Goal: Information Seeking & Learning: Find specific fact

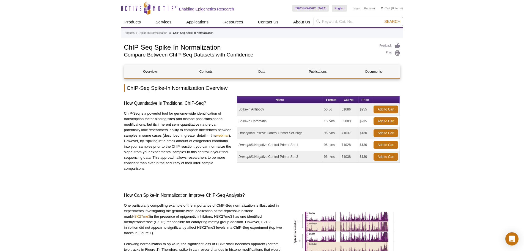
drag, startPoint x: 277, startPoint y: 121, endPoint x: 237, endPoint y: 118, distance: 40.0
click at [237, 118] on table "Name Format Cat No. Price Spike-in Antibody 50 µg 61686 $255 Add to Cart Spike-…" at bounding box center [318, 129] width 163 height 67
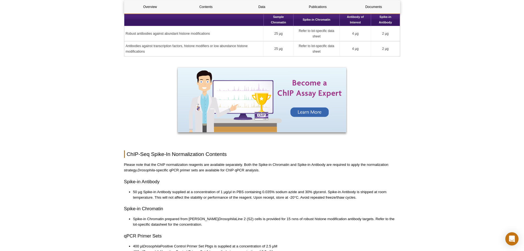
scroll to position [688, 0]
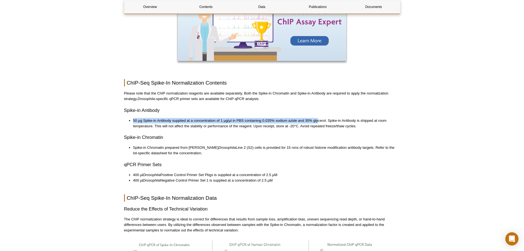
drag, startPoint x: 132, startPoint y: 115, endPoint x: 318, endPoint y: 109, distance: 186.0
click at [318, 109] on div "Overview Contents Data Publications Documents ChIP-Seq Spike-In Normalization O…" at bounding box center [262, 43] width 276 height 1332
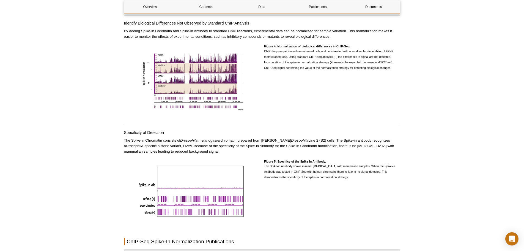
scroll to position [1155, 0]
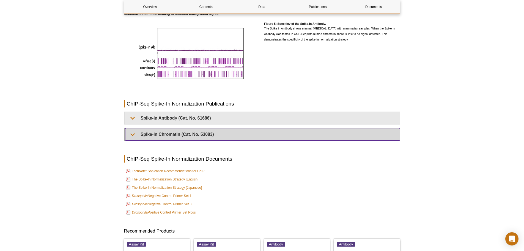
click at [133, 129] on summary "Spike-in Chromatin (Cat. No. 53083)" at bounding box center [262, 134] width 275 height 12
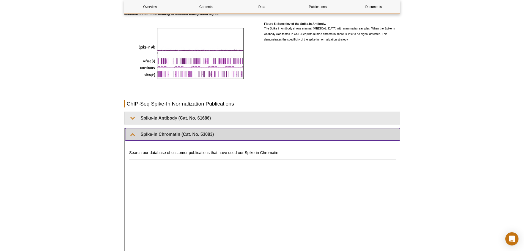
click at [133, 128] on summary "Spike-in Chromatin (Cat. No. 53083)" at bounding box center [262, 134] width 275 height 12
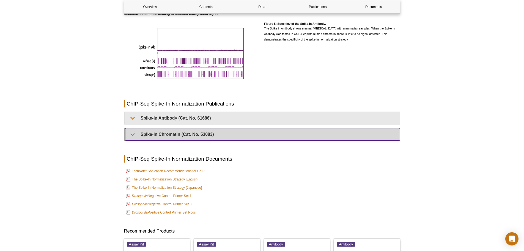
click at [133, 128] on summary "Spike-in Chromatin (Cat. No. 53083)" at bounding box center [262, 134] width 275 height 12
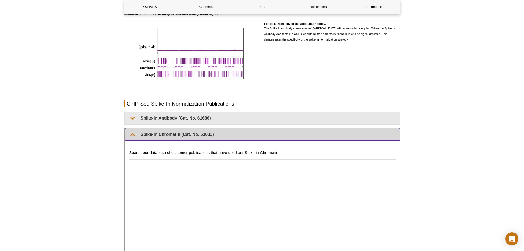
click at [133, 128] on summary "Spike-in Chromatin (Cat. No. 53083)" at bounding box center [262, 134] width 275 height 12
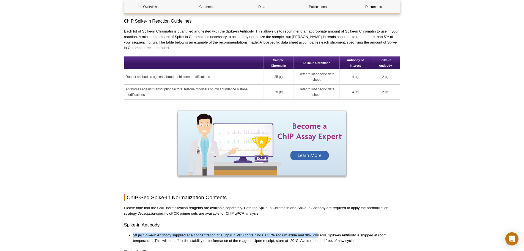
scroll to position [573, 0]
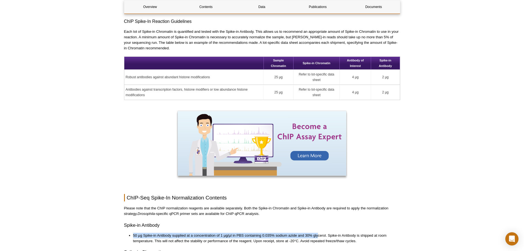
drag, startPoint x: 297, startPoint y: 68, endPoint x: 325, endPoint y: 75, distance: 28.4
click at [325, 75] on td "Refer to lot-specific data sheet" at bounding box center [317, 77] width 46 height 15
drag, startPoint x: 295, startPoint y: 85, endPoint x: 328, endPoint y: 92, distance: 33.4
click at [328, 92] on td "Refer to lot-specific data sheet" at bounding box center [317, 92] width 46 height 15
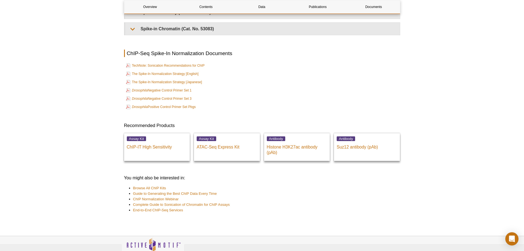
scroll to position [1206, 0]
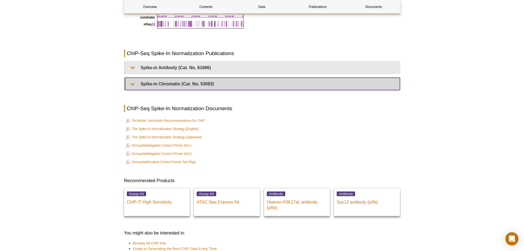
click at [132, 78] on summary "Spike-in Chromatin (Cat. No. 53083)" at bounding box center [262, 84] width 275 height 12
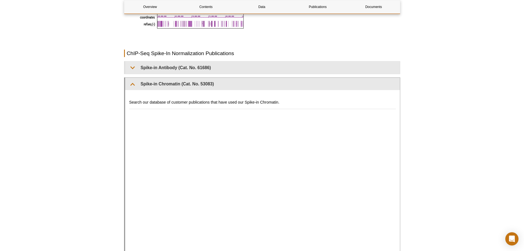
click at [308, 100] on h4 "Search our database of customer publications that have used our Spike-in Chroma…" at bounding box center [262, 102] width 267 height 5
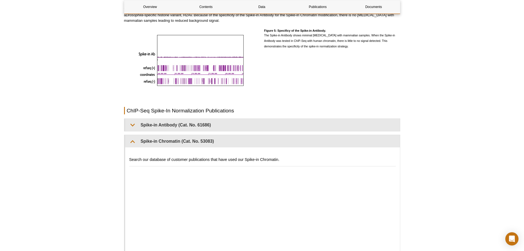
scroll to position [1151, 0]
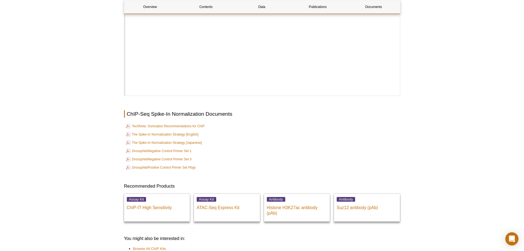
scroll to position [1302, 0]
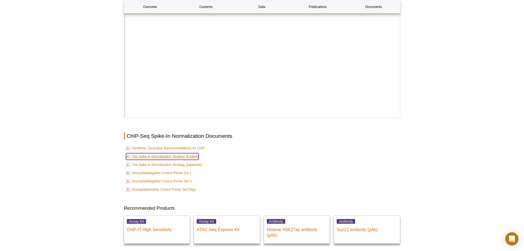
click at [176, 153] on link "The Spike-In Normalization Strategy [English]" at bounding box center [162, 156] width 73 height 7
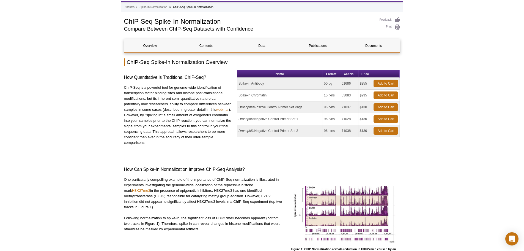
scroll to position [0, 0]
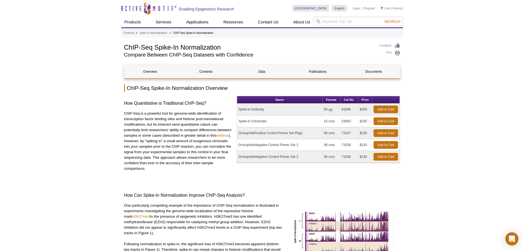
drag, startPoint x: 325, startPoint y: 121, endPoint x: 337, endPoint y: 121, distance: 11.6
click at [337, 121] on td "15 rxns" at bounding box center [331, 121] width 18 height 12
drag, startPoint x: 237, startPoint y: 109, endPoint x: 368, endPoint y: 109, distance: 130.7
click at [368, 109] on tr "Spike-in Antibody 50 µg 61686 $255 Add to Cart" at bounding box center [318, 109] width 163 height 12
click at [276, 111] on td "Spike-in Antibody" at bounding box center [279, 109] width 85 height 12
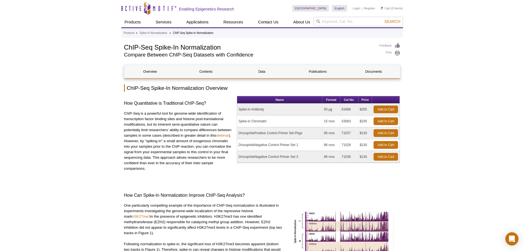
drag, startPoint x: 266, startPoint y: 110, endPoint x: 235, endPoint y: 110, distance: 31.1
click at [235, 110] on div "How Quantitative is Traditional ChIP-Seq? ChIP-Seq is a powerful tool for genom…" at bounding box center [262, 138] width 276 height 85
click at [277, 113] on td "Spike-in Antibody" at bounding box center [279, 109] width 85 height 12
drag, startPoint x: 239, startPoint y: 109, endPoint x: 264, endPoint y: 109, distance: 24.8
click at [264, 109] on td "Spike-in Antibody" at bounding box center [279, 109] width 85 height 12
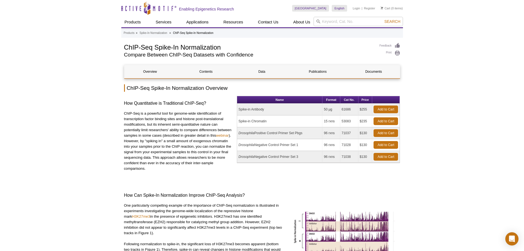
copy td "Spike-in Antibody"
click at [271, 120] on td "Spike-in Chromatin" at bounding box center [279, 121] width 85 height 12
drag, startPoint x: 271, startPoint y: 120, endPoint x: 238, endPoint y: 121, distance: 33.0
click at [238, 121] on td "Spike-in Chromatin" at bounding box center [279, 121] width 85 height 12
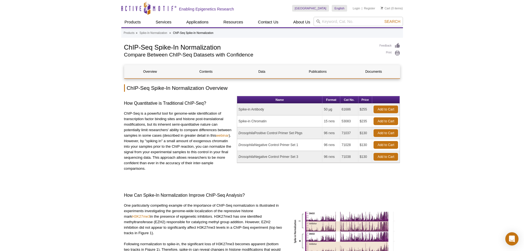
copy td "Spike-in Chromatin"
click at [271, 110] on td "Spike-in Antibody" at bounding box center [279, 109] width 85 height 12
drag, startPoint x: 269, startPoint y: 121, endPoint x: 238, endPoint y: 122, distance: 30.8
click at [238, 122] on td "Spike-in Chromatin" at bounding box center [279, 121] width 85 height 12
copy td "Spike-in Chromatin"
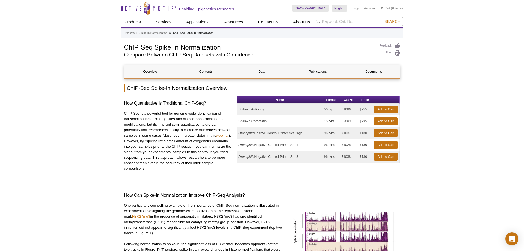
click at [266, 112] on td "Spike-in Antibody" at bounding box center [279, 109] width 85 height 12
drag, startPoint x: 266, startPoint y: 108, endPoint x: 238, endPoint y: 108, distance: 28.1
click at [238, 108] on td "Spike-in Antibody" at bounding box center [279, 109] width 85 height 12
copy td "Spike-in Antibody"
drag, startPoint x: 342, startPoint y: 109, endPoint x: 356, endPoint y: 109, distance: 13.2
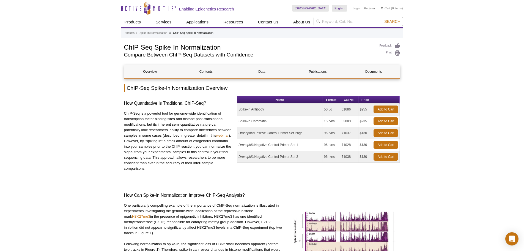
click at [356, 109] on td "61686" at bounding box center [349, 109] width 18 height 12
copy td "61686"
drag, startPoint x: 270, startPoint y: 120, endPoint x: 238, endPoint y: 122, distance: 31.7
click at [238, 122] on td "Spike-in Chromatin" at bounding box center [279, 121] width 85 height 12
copy td "Spike-in Chromatin"
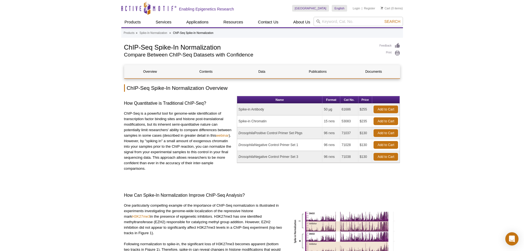
drag, startPoint x: 324, startPoint y: 120, endPoint x: 336, endPoint y: 120, distance: 11.6
click at [336, 120] on td "15 rxns" at bounding box center [331, 121] width 18 height 12
copy td "15 rxns"
drag, startPoint x: 341, startPoint y: 122, endPoint x: 354, endPoint y: 120, distance: 13.4
click at [354, 120] on td "53083" at bounding box center [349, 121] width 18 height 12
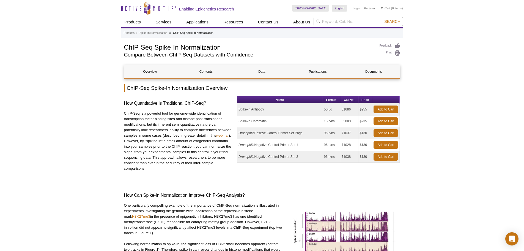
copy td "53083"
drag, startPoint x: 329, startPoint y: 120, endPoint x: 336, endPoint y: 121, distance: 7.2
click at [336, 121] on td "15 rxns" at bounding box center [331, 121] width 18 height 12
copy td "rxns"
